Goal: Task Accomplishment & Management: Use online tool/utility

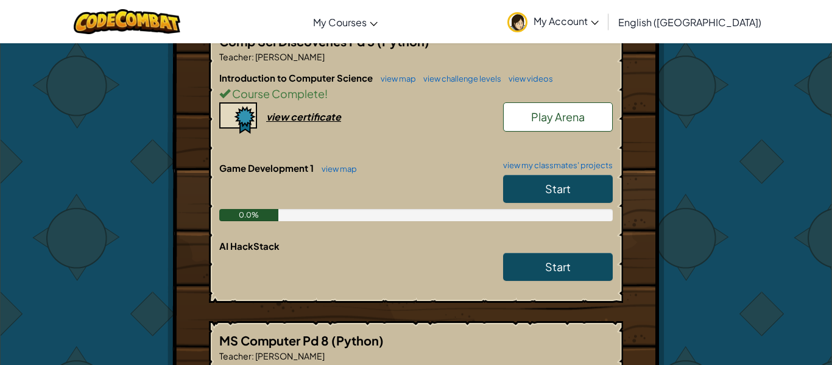
scroll to position [339, 0]
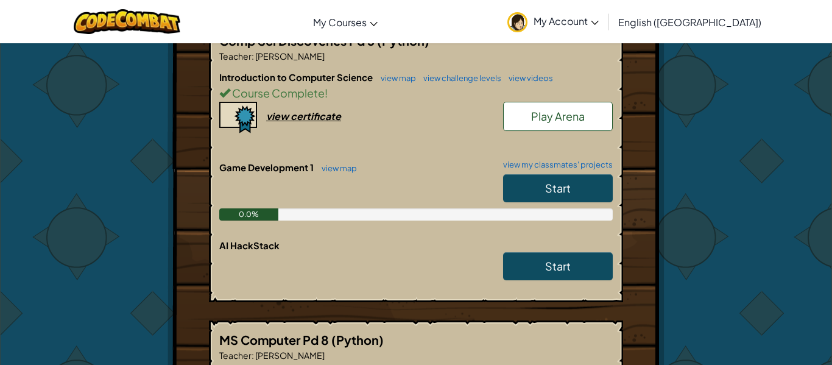
click at [539, 189] on link "Start" at bounding box center [558, 188] width 110 height 28
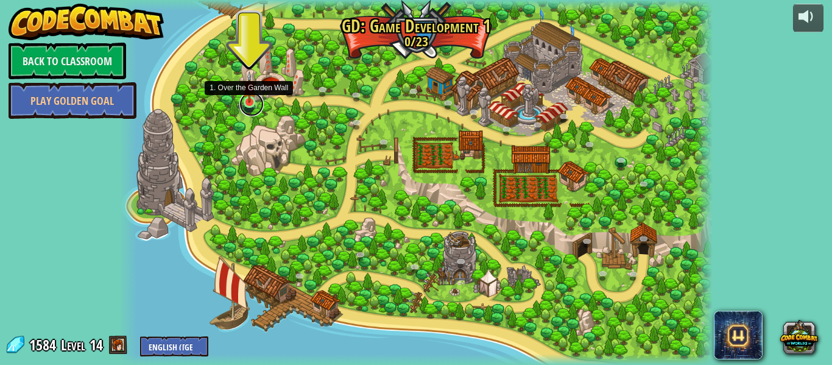
click at [250, 108] on link at bounding box center [252, 104] width 24 height 24
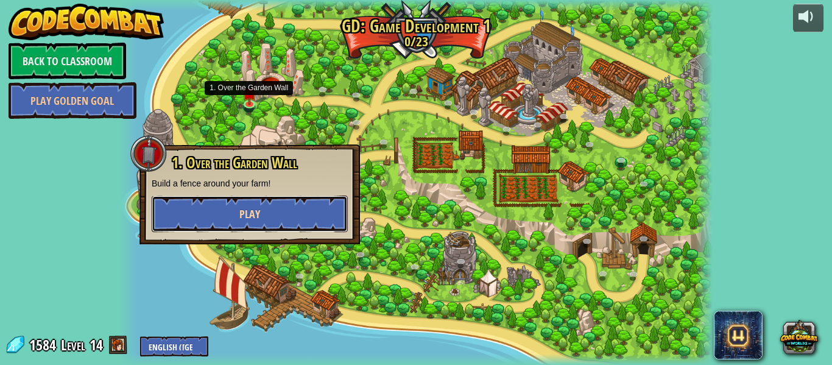
click at [194, 210] on button "Play" at bounding box center [250, 214] width 196 height 37
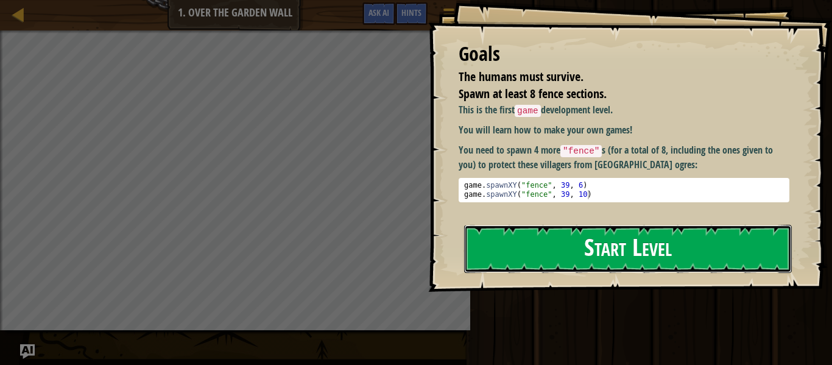
click at [613, 225] on button "Start Level" at bounding box center [628, 249] width 328 height 48
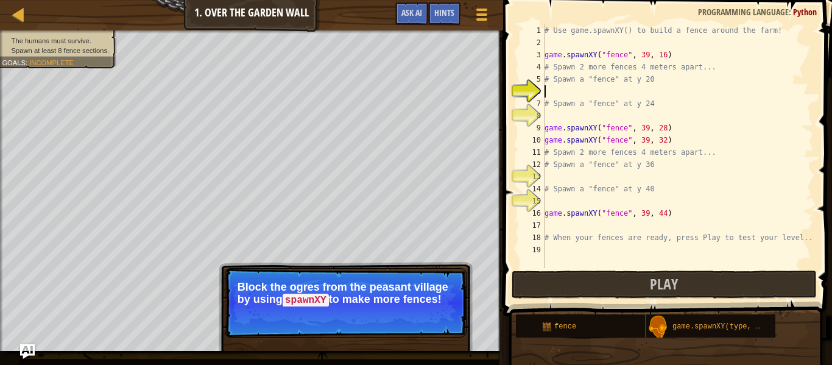
click at [430, 330] on p "Skip (esc) Continue Block the ogres from the peasant village by using spawnXY t…" at bounding box center [346, 302] width 242 height 69
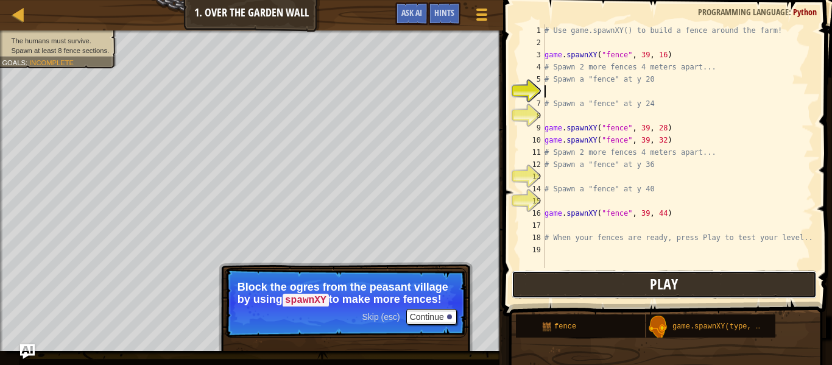
click at [581, 279] on button "Play" at bounding box center [664, 285] width 305 height 28
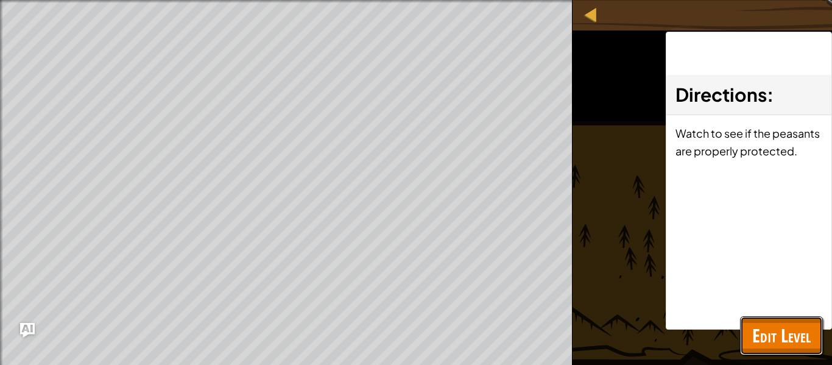
click at [770, 338] on span "Edit Level" at bounding box center [782, 335] width 59 height 25
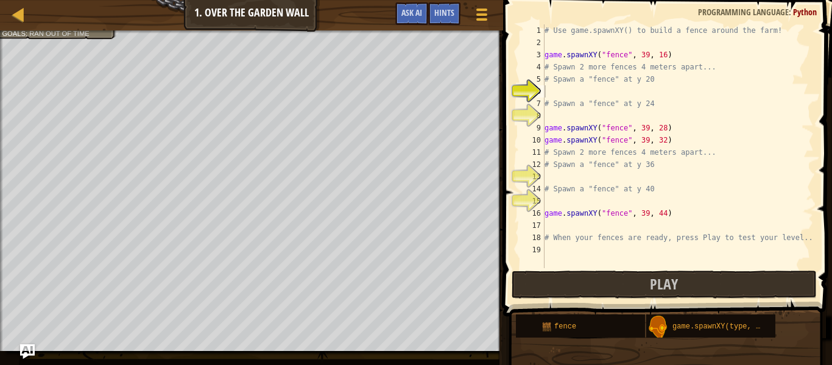
click at [608, 92] on div "# Use game.spawnXY() to build a fence around the farm! game . spawnXY ( "fence"…" at bounding box center [678, 158] width 272 height 268
type textarea "game.spawnXY("fence", 36, 20)"
click at [562, 117] on div "# Use game.spawnXY() to build a fence around the farm! game . spawnXY ( "fence"…" at bounding box center [678, 158] width 272 height 268
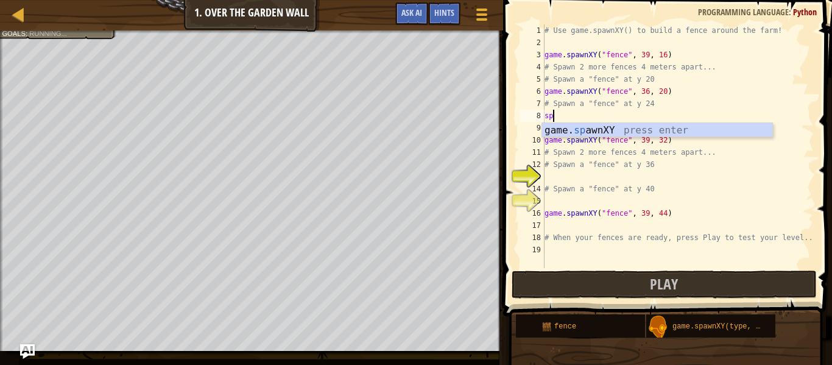
scroll to position [5, 1]
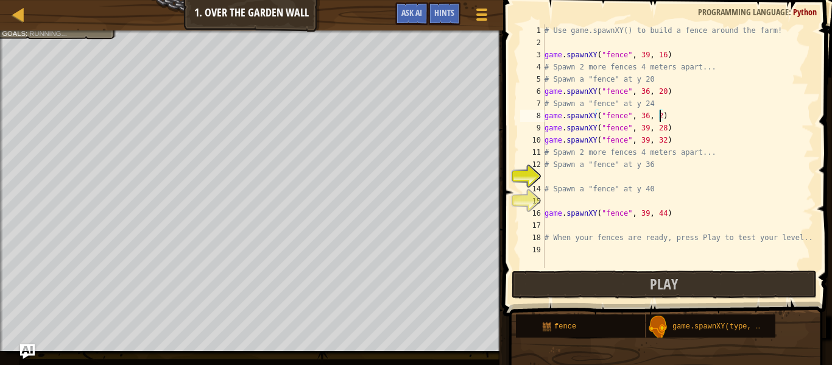
type textarea "game.spawnXY("fence", 36, 24)"
click at [583, 180] on div "# Use game.spawnXY() to build a fence around the farm! game . spawnXY ( "fence"…" at bounding box center [678, 158] width 272 height 268
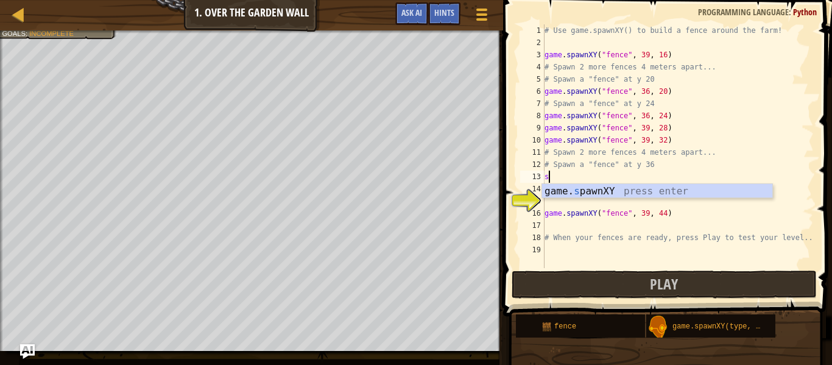
scroll to position [5, 1]
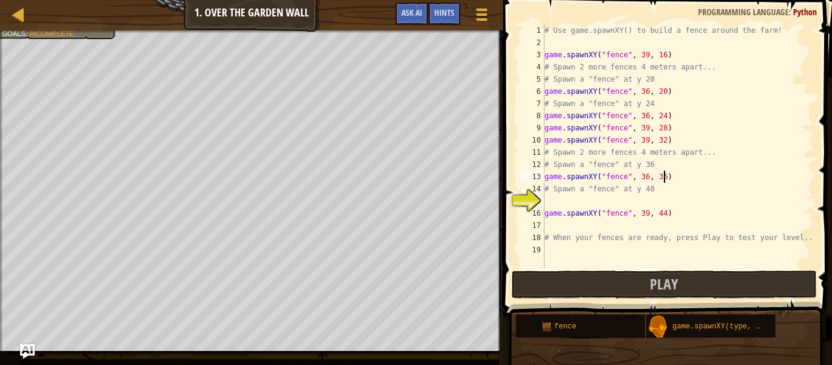
type textarea "# Spawn a "fence" at y 40"
click at [647, 202] on div "# Use game.spawnXY() to build a fence around the farm! game . spawnXY ( "fence"…" at bounding box center [678, 158] width 272 height 268
click at [647, 177] on div "# Use game.spawnXY() to build a fence around the farm! game . spawnXY ( "fence"…" at bounding box center [678, 158] width 272 height 268
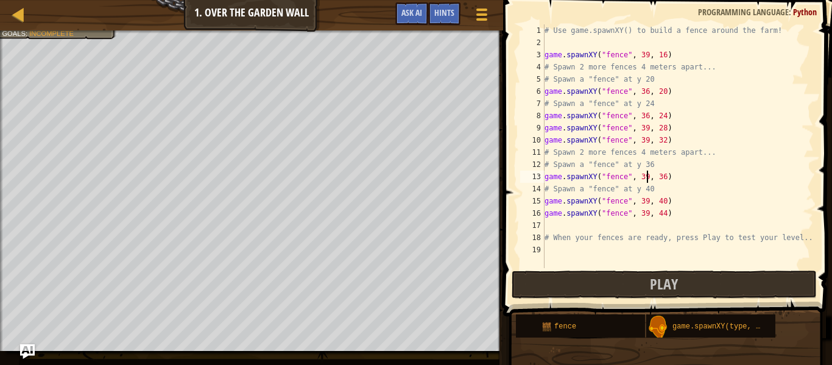
click at [647, 118] on div "# Use game.spawnXY() to build a fence around the farm! game . spawnXY ( "fence"…" at bounding box center [678, 158] width 272 height 268
click at [647, 90] on div "# Use game.spawnXY() to build a fence around the farm! game . spawnXY ( "fence"…" at bounding box center [678, 158] width 272 height 268
type textarea "game.spawnXY("fence", 39, 20)"
click at [683, 289] on button "Play" at bounding box center [664, 285] width 305 height 28
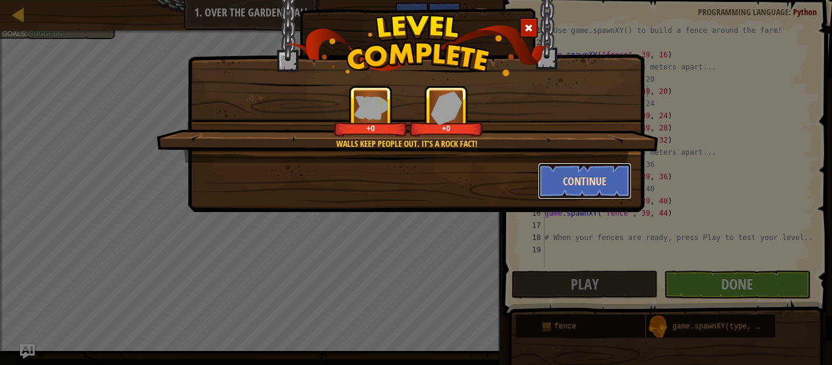
click at [563, 195] on button "Continue" at bounding box center [585, 181] width 94 height 37
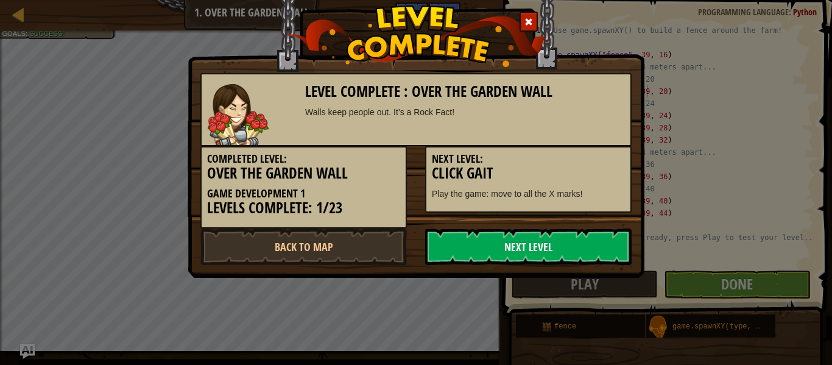
click at [533, 243] on link "Next Level" at bounding box center [528, 247] width 207 height 37
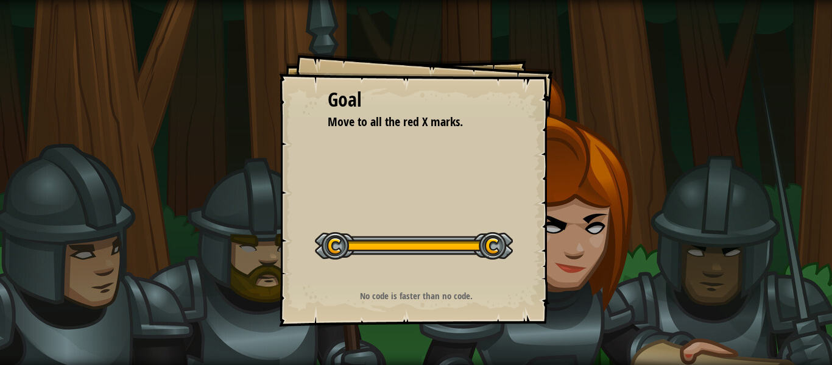
click at [495, 254] on div at bounding box center [414, 245] width 198 height 27
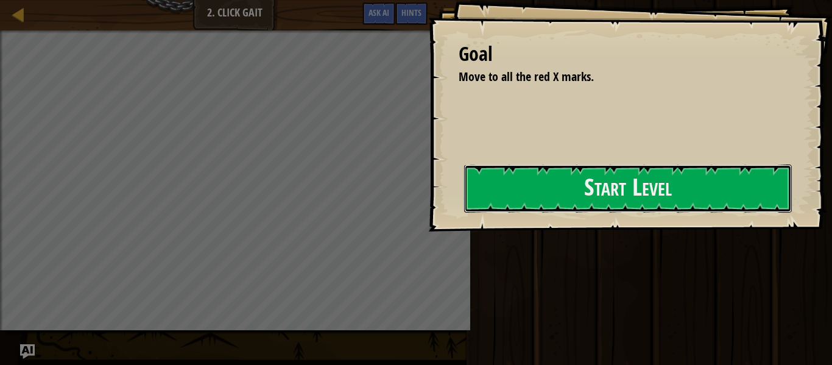
click at [525, 184] on button "Start Level" at bounding box center [628, 189] width 328 height 48
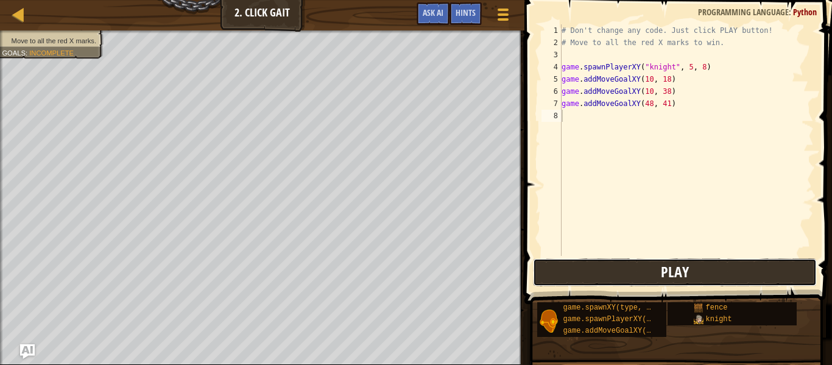
click at [623, 272] on button "Play" at bounding box center [675, 272] width 284 height 28
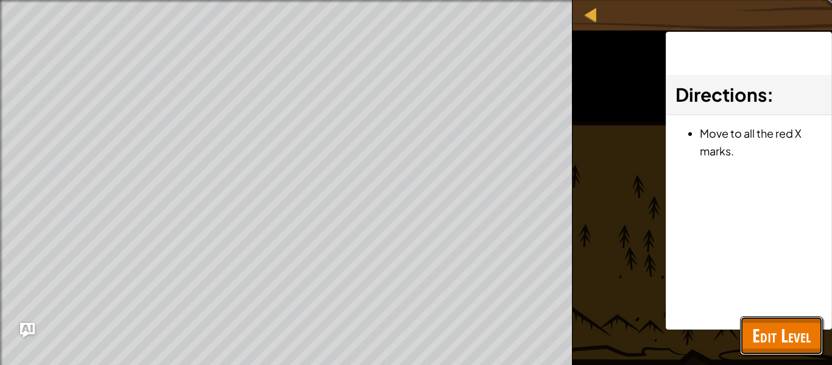
click at [772, 341] on span "Edit Level" at bounding box center [782, 335] width 59 height 25
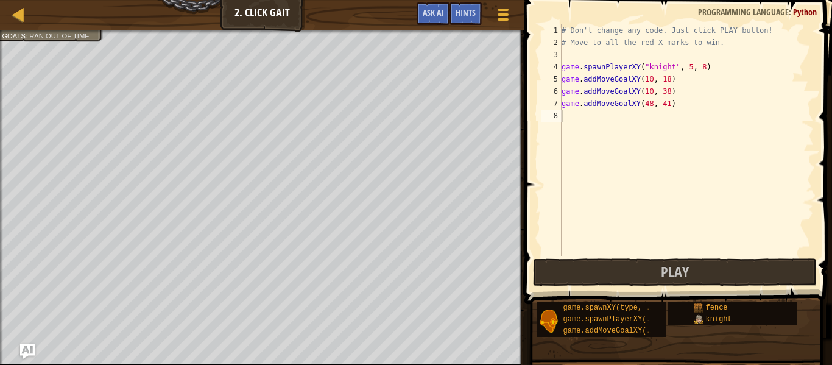
click at [585, 112] on div "# Don't change any code. Just click PLAY button! # Move to all the red X marks …" at bounding box center [686, 152] width 255 height 256
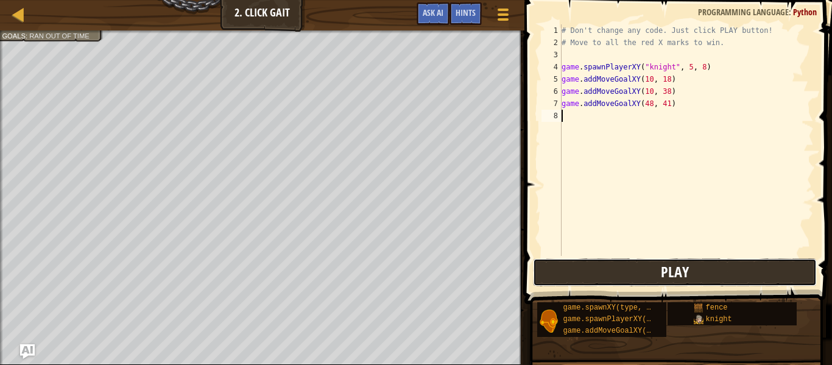
click at [614, 274] on button "Play" at bounding box center [675, 272] width 284 height 28
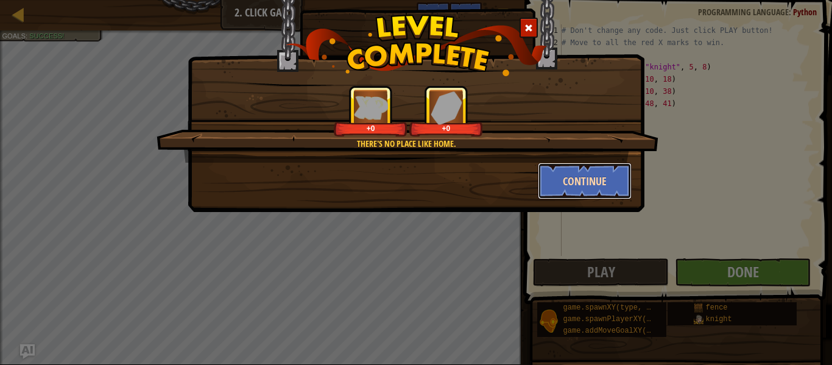
click at [559, 190] on button "Continue" at bounding box center [585, 181] width 94 height 37
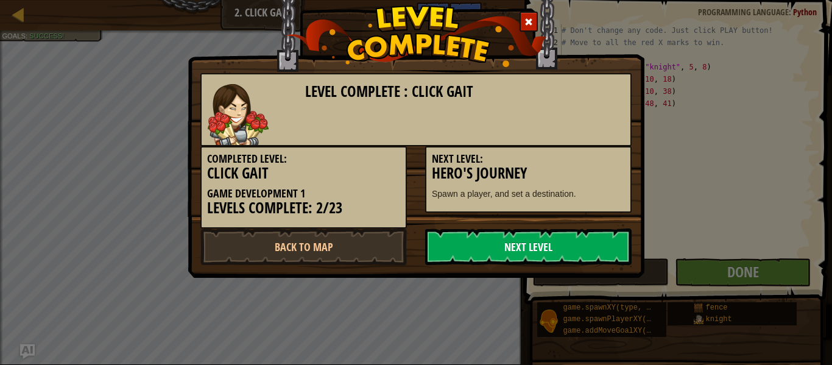
click at [550, 246] on link "Next Level" at bounding box center [528, 247] width 207 height 37
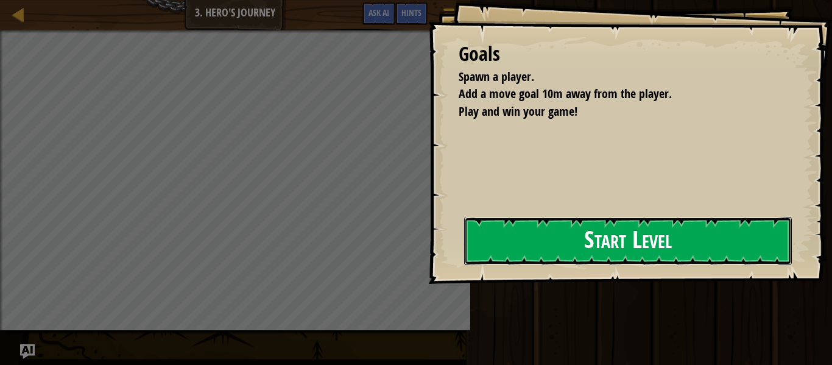
click at [534, 232] on button "Start Level" at bounding box center [628, 241] width 328 height 48
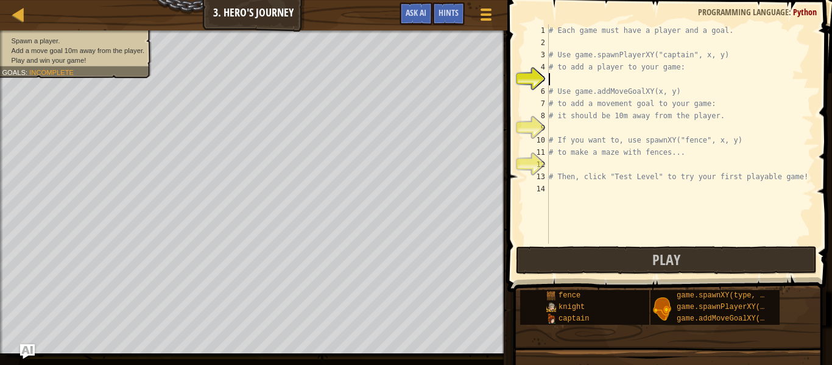
scroll to position [5, 1]
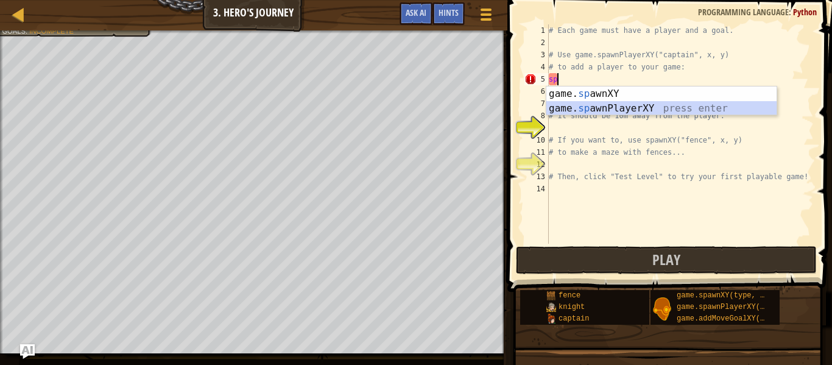
type textarea "player = game.spawnPlayerXY("captain", 36, 30)"
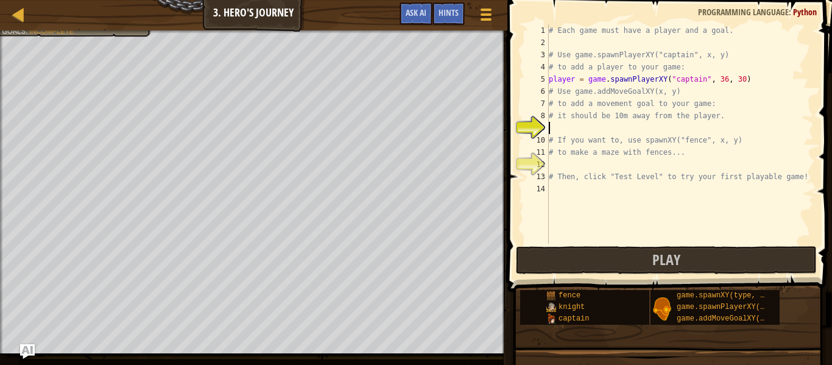
click at [595, 126] on div "# Each game must have a player and a goal. # Use game.spawnPlayerXY("captain", …" at bounding box center [681, 146] width 268 height 244
type textarea "game.addMoveGoalXY(26, 30)"
click at [566, 170] on div "# Each game must have a player and a goal. # Use game.spawnPlayerXY("captain", …" at bounding box center [681, 146] width 268 height 244
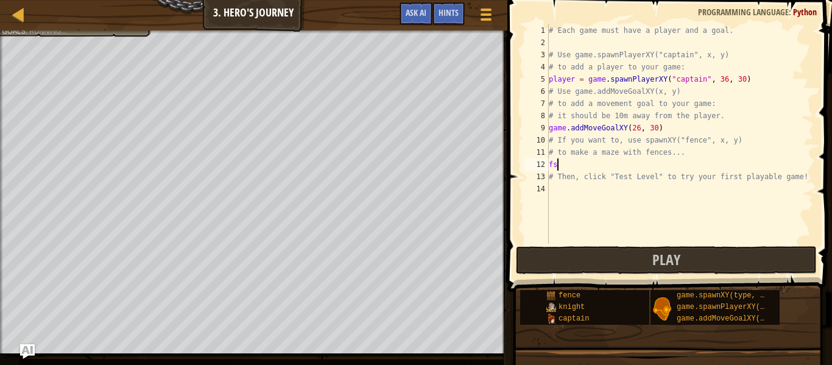
type textarea "f"
click at [651, 164] on div "# Each game must have a player and a goal. # Use game.spawnPlayerXY("captain", …" at bounding box center [681, 146] width 268 height 244
type textarea "game.spawnXY("fence", 31, 30)"
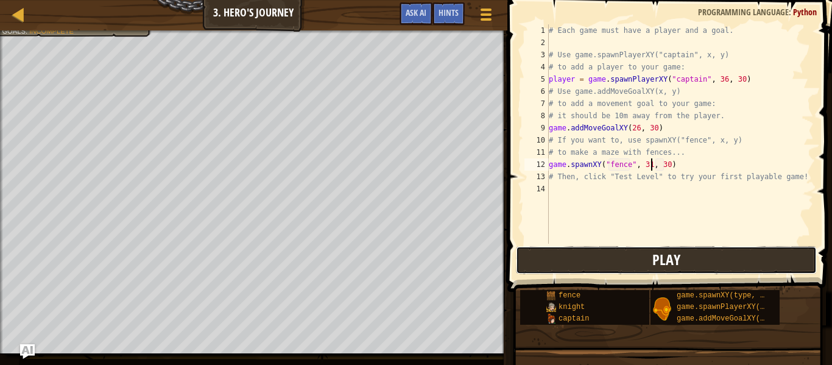
click at [652, 263] on button "Play" at bounding box center [666, 260] width 301 height 28
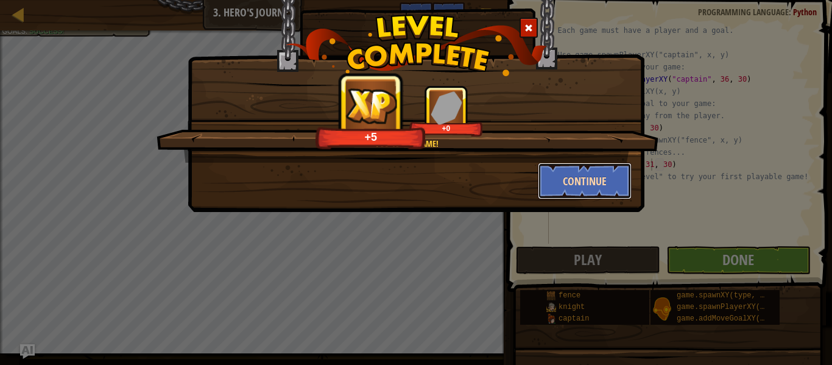
click at [575, 174] on button "Continue" at bounding box center [585, 181] width 94 height 37
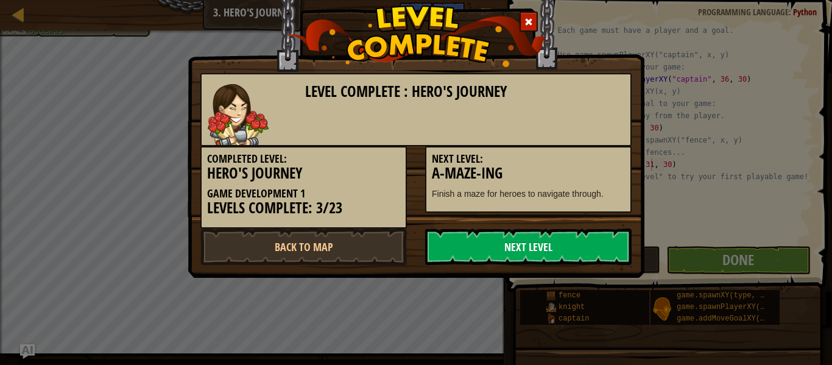
click at [531, 237] on link "Next Level" at bounding box center [528, 247] width 207 height 37
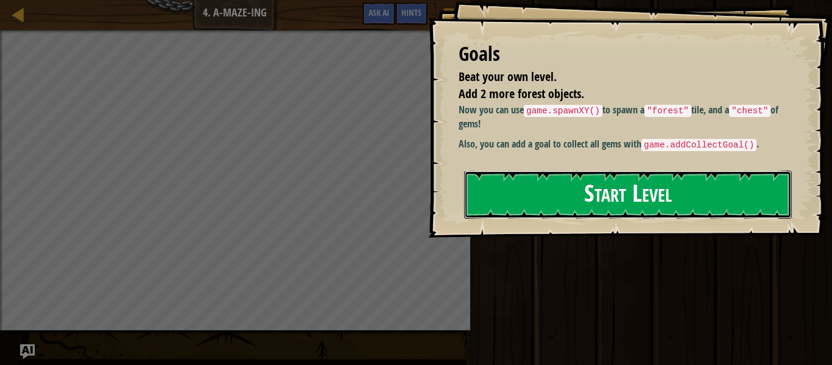
click at [591, 219] on button "Start Level" at bounding box center [628, 195] width 328 height 48
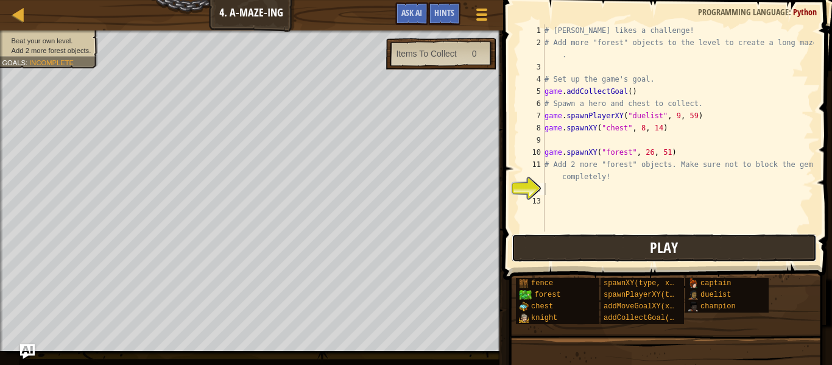
click at [565, 243] on button "Play" at bounding box center [664, 248] width 305 height 28
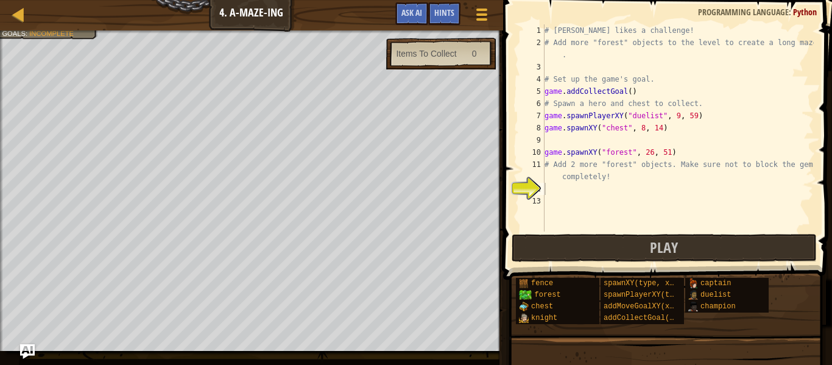
click at [559, 192] on div "# [PERSON_NAME] likes a challenge! # Add more "forest" objects to the level to …" at bounding box center [678, 140] width 272 height 232
type textarea "game.spawnXY("forest", 34, 22)"
click at [613, 201] on div "# [PERSON_NAME] likes a challenge! # Add more "forest" objects to the level to …" at bounding box center [678, 140] width 272 height 232
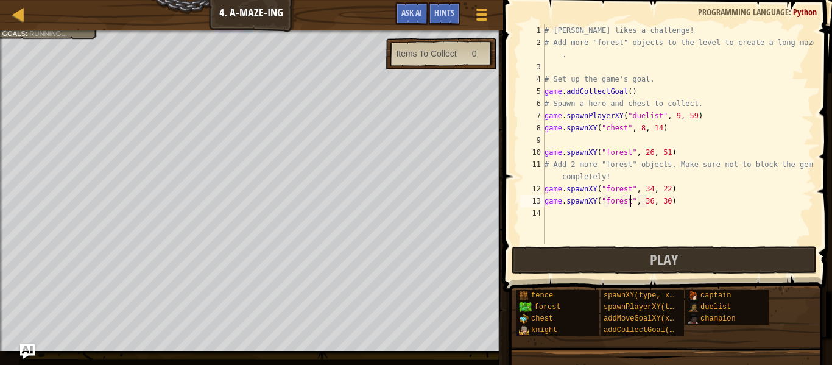
scroll to position [5, 12]
click at [650, 202] on div "# [PERSON_NAME] likes a challenge! # Add more "forest" objects to the level to …" at bounding box center [678, 146] width 272 height 244
type textarea "game.spawnXY("forest", 50, 22)"
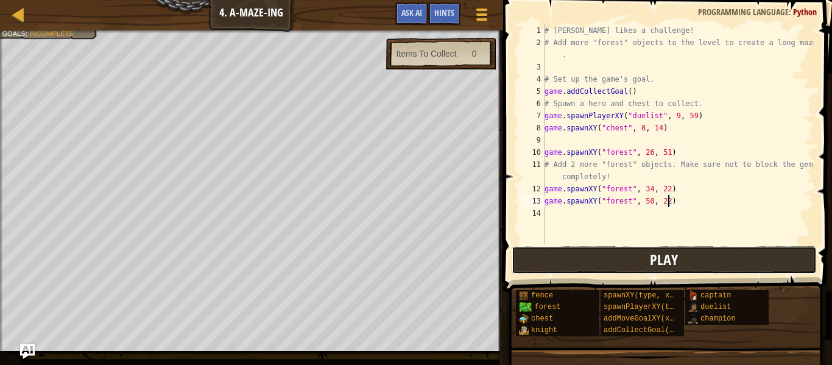
click at [632, 255] on button "Play" at bounding box center [664, 260] width 305 height 28
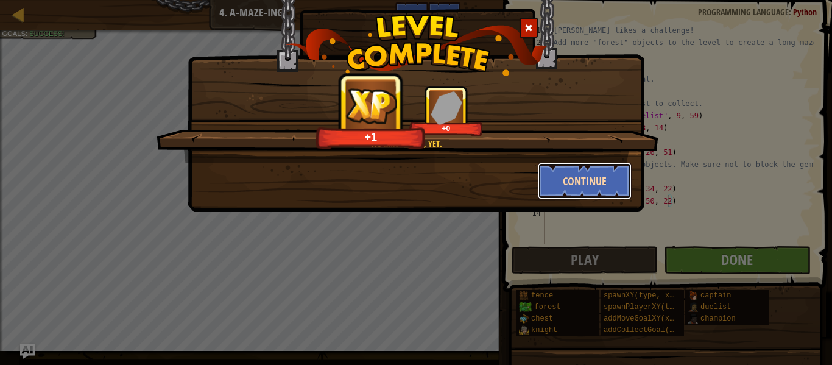
click at [583, 174] on button "Continue" at bounding box center [585, 181] width 94 height 37
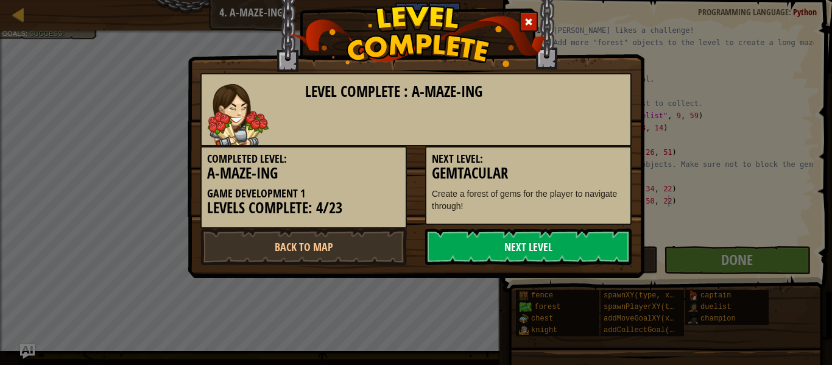
click at [536, 233] on link "Next Level" at bounding box center [528, 247] width 207 height 37
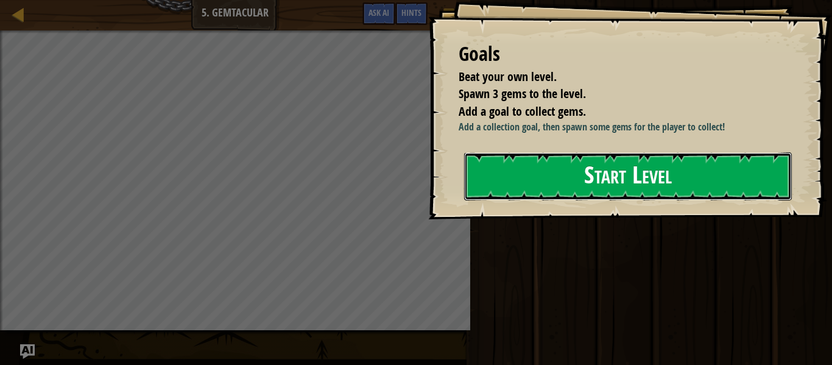
click at [530, 190] on button "Start Level" at bounding box center [628, 176] width 328 height 48
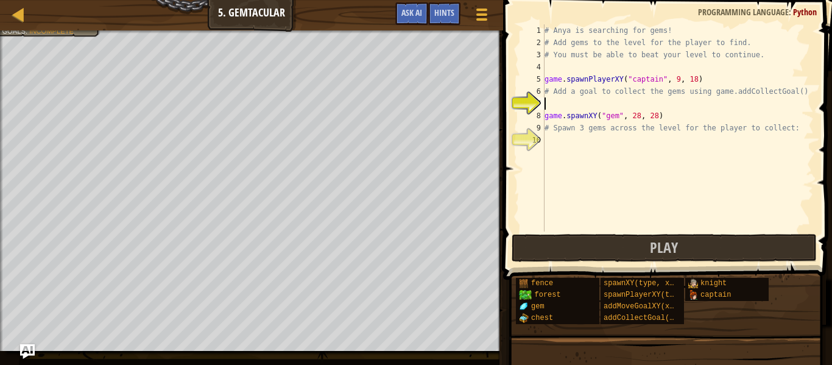
scroll to position [5, 0]
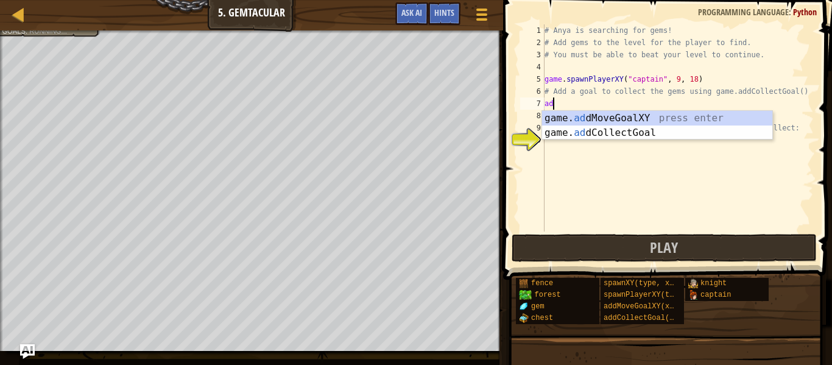
type textarea "add"
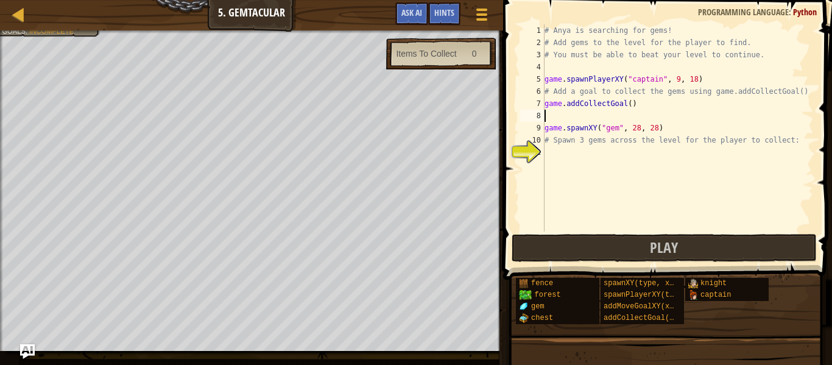
click at [631, 107] on div "# Anya is searching for gems! # Add gems to the level for the player to find. #…" at bounding box center [678, 140] width 272 height 232
type textarea "game.addCollectGoal(3)"
type textarea "# Spawn 3 gems across the level for the player to collect:"
type textarea "game.spawnXY("gem", 9, 57)"
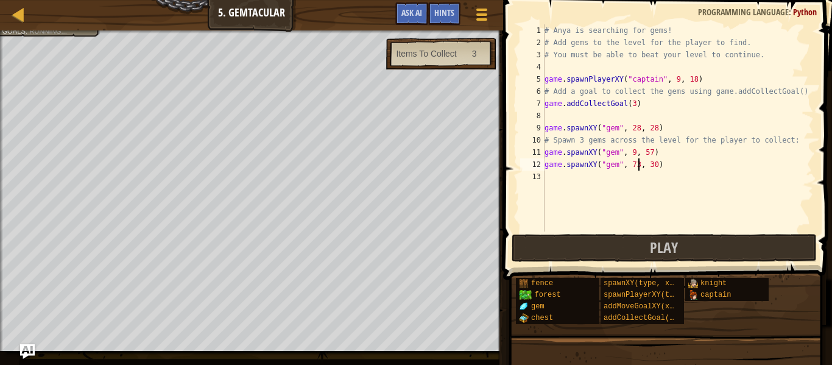
scroll to position [5, 13]
type textarea "game.spawnXY("gem", 73, 9)"
click at [538, 240] on button "Play" at bounding box center [664, 248] width 305 height 28
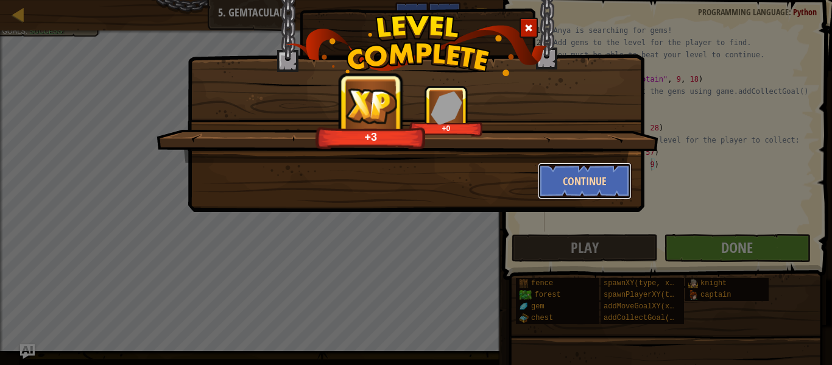
click at [567, 188] on button "Continue" at bounding box center [585, 181] width 94 height 37
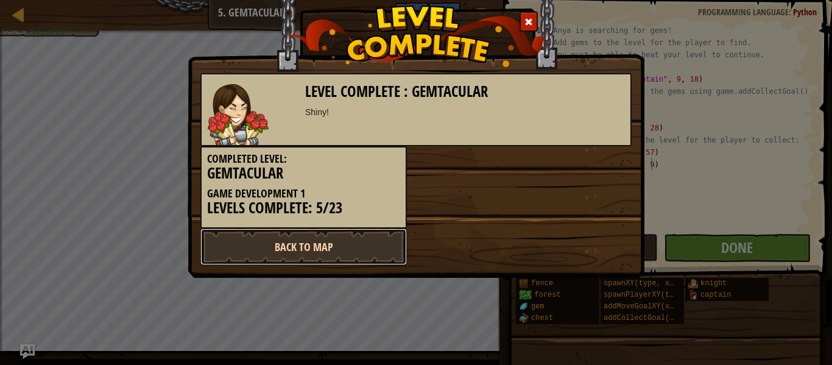
click at [296, 257] on link "Back to Map" at bounding box center [304, 247] width 207 height 37
